Goal: Use online tool/utility: Utilize a website feature to perform a specific function

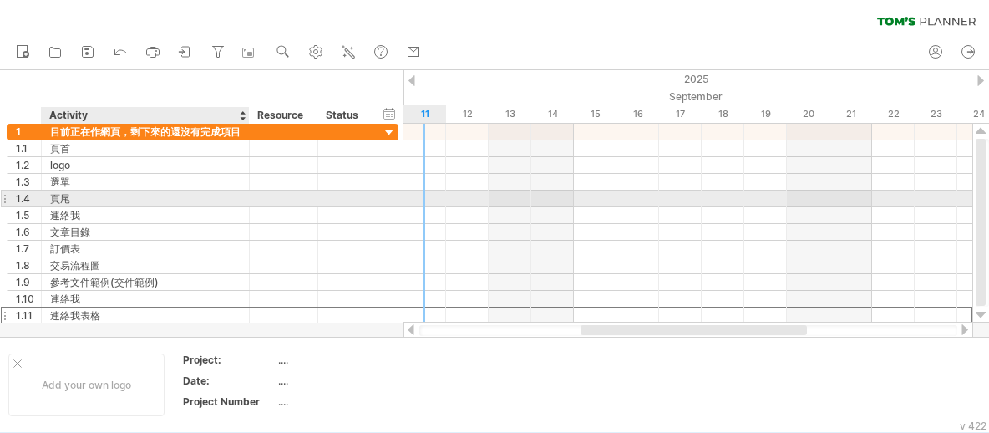
click at [84, 195] on div "頁尾" at bounding box center [145, 198] width 190 height 16
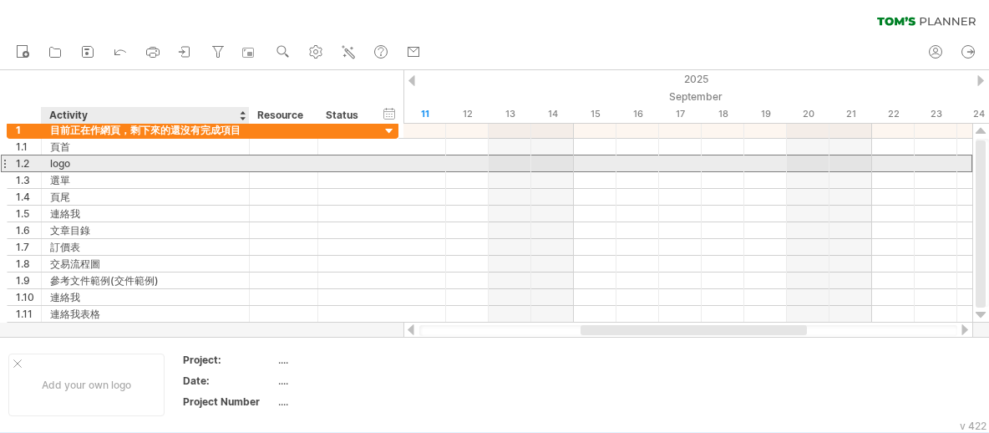
click at [61, 167] on div "logo" at bounding box center [145, 163] width 190 height 16
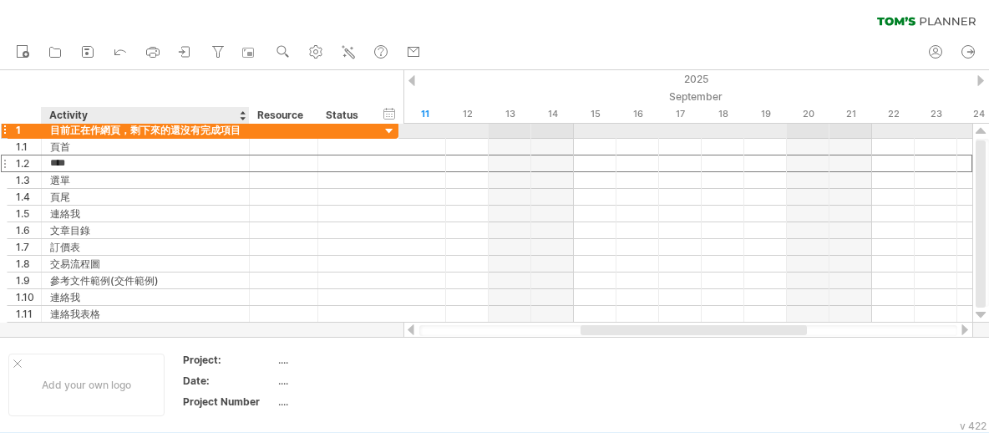
click at [94, 134] on div "目前正在作網頁，剩下來的還沒有完成項目" at bounding box center [145, 130] width 190 height 16
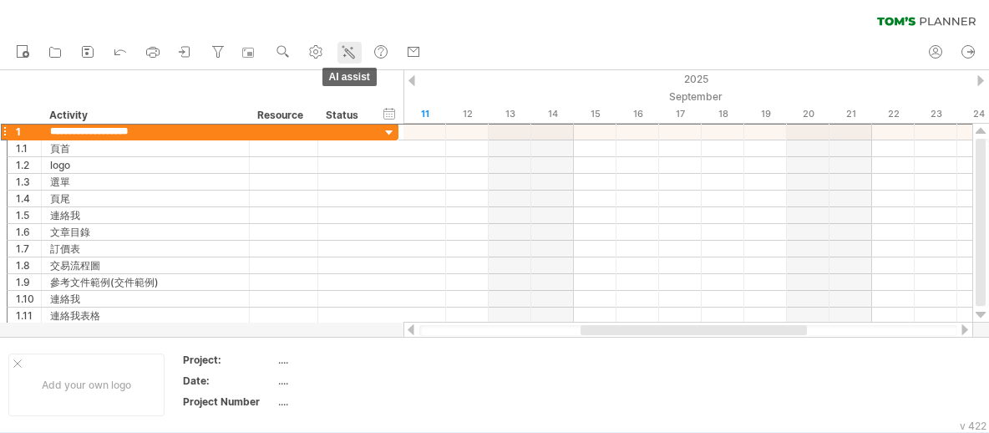
click at [357, 52] on icon at bounding box center [348, 51] width 17 height 17
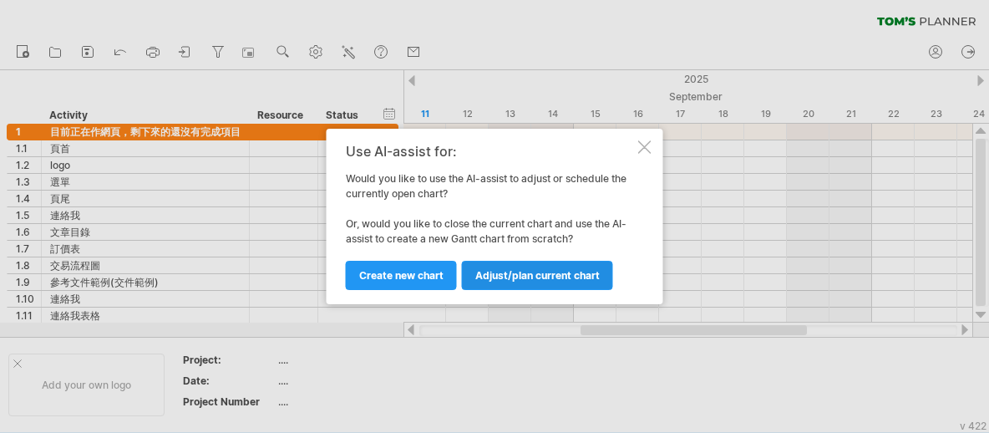
click at [539, 284] on link "Adjust/plan current chart" at bounding box center [537, 275] width 151 height 29
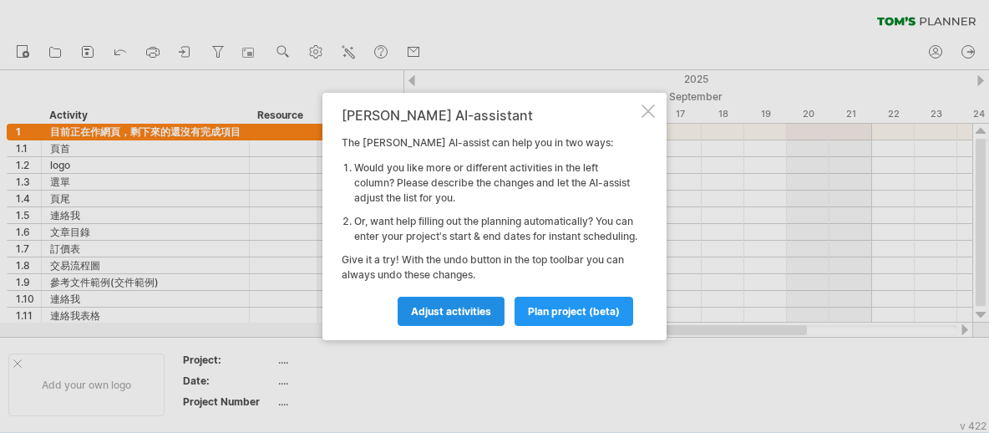
click at [460, 317] on span "Adjust activities" at bounding box center [451, 311] width 80 height 13
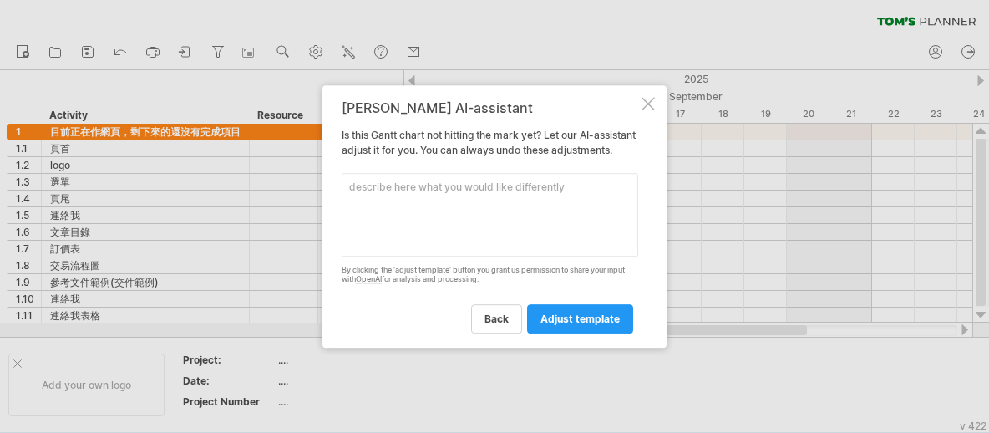
click at [458, 225] on textarea at bounding box center [490, 215] width 296 height 84
type textarea "能再幫我分細項嗎"
click at [575, 325] on span "adjust template" at bounding box center [579, 318] width 79 height 13
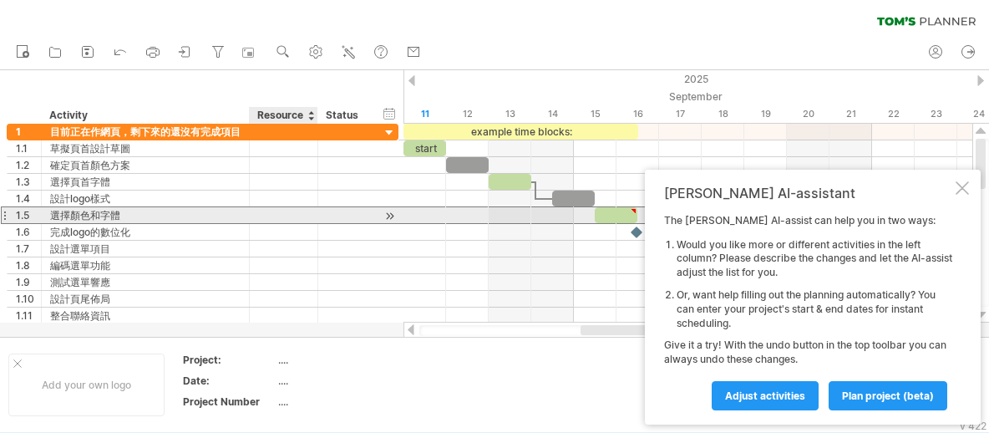
click at [304, 210] on div at bounding box center [283, 215] width 51 height 16
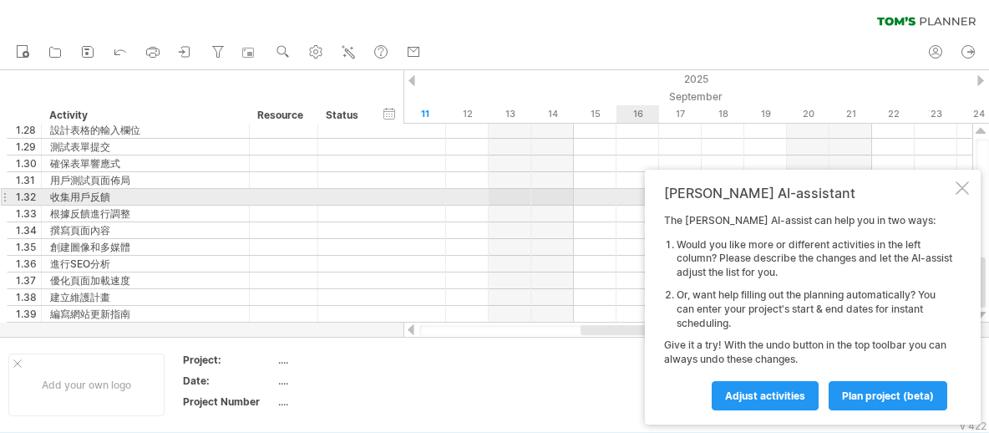
click at [963, 190] on div at bounding box center [961, 187] width 13 height 13
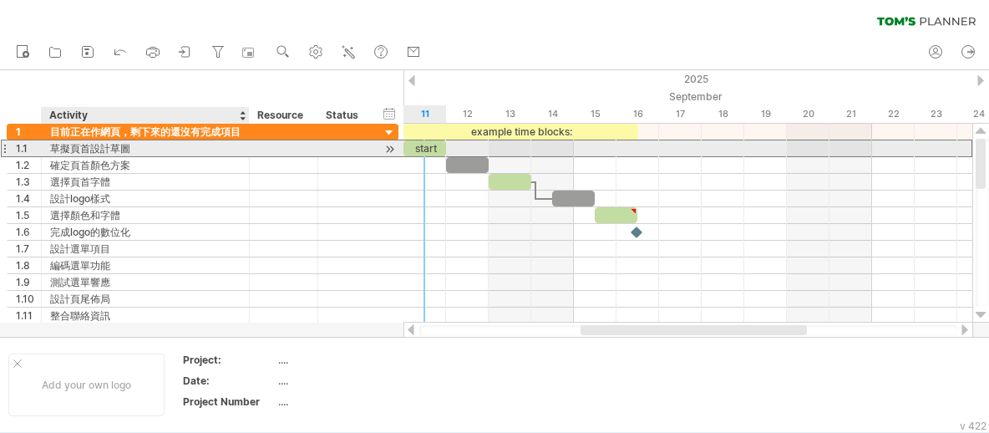
click at [232, 153] on div "草擬頁首設計草圖" at bounding box center [145, 148] width 190 height 16
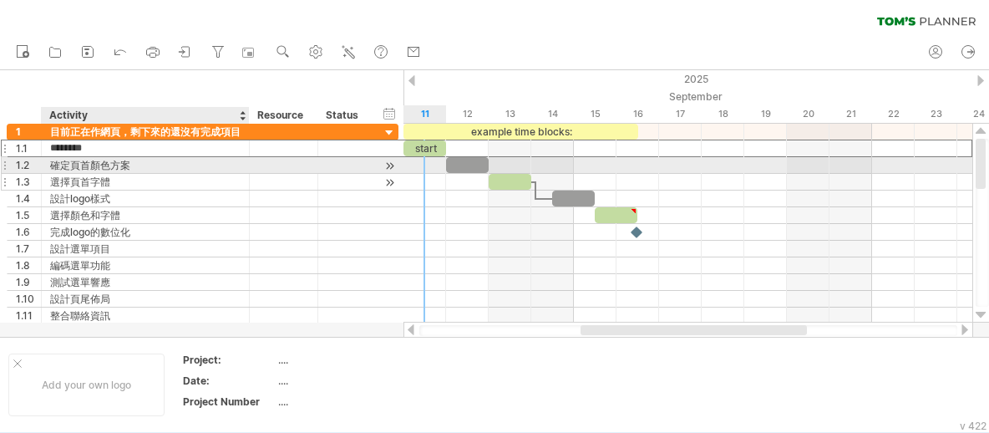
click at [136, 174] on div "選擇頁首字體" at bounding box center [145, 182] width 190 height 16
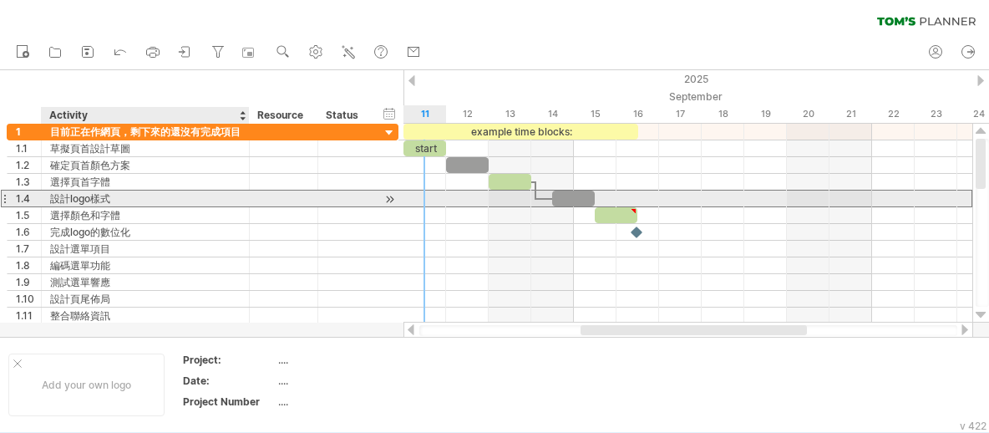
click at [112, 195] on div "設計logo樣式" at bounding box center [145, 198] width 190 height 16
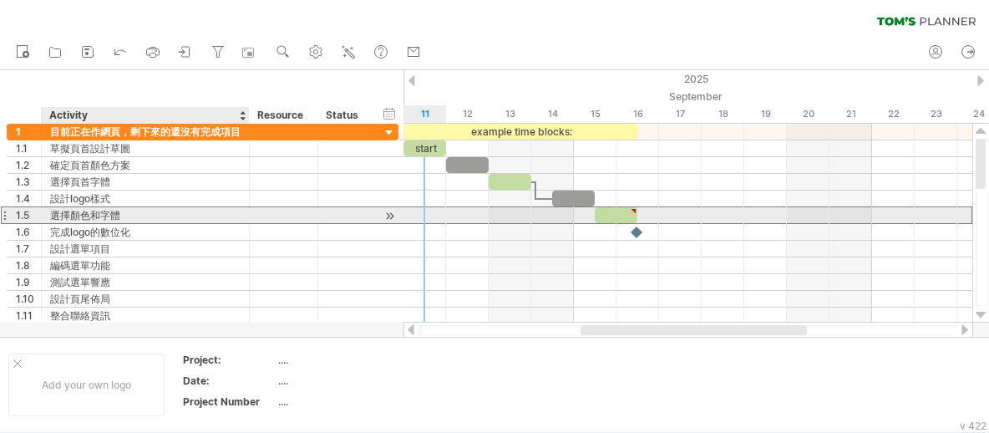
click at [120, 213] on div "選擇顏色和字體" at bounding box center [145, 215] width 190 height 16
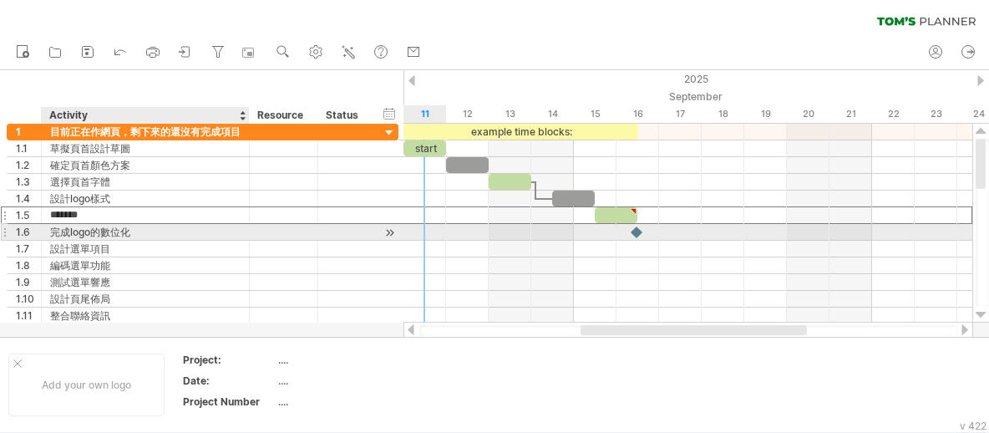
click at [127, 229] on div "完成logo的數位化" at bounding box center [145, 232] width 190 height 16
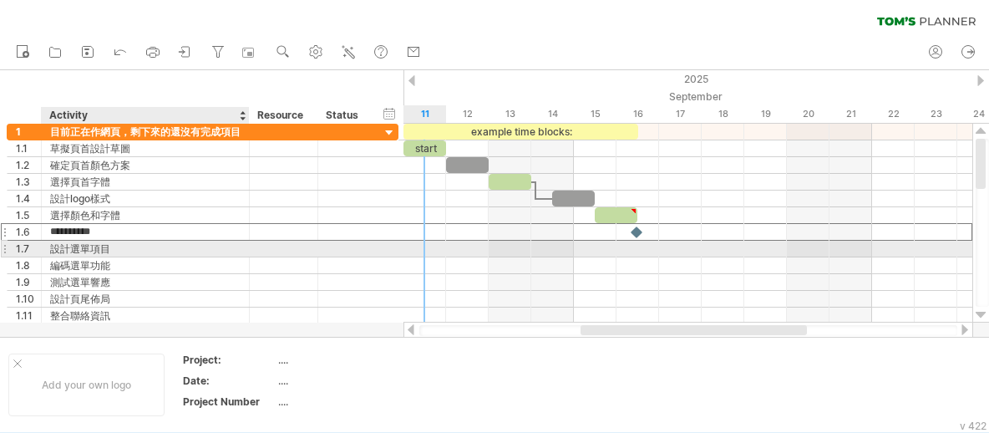
click at [128, 251] on div "設計選單項目" at bounding box center [145, 249] width 190 height 16
